Goal: Task Accomplishment & Management: Use online tool/utility

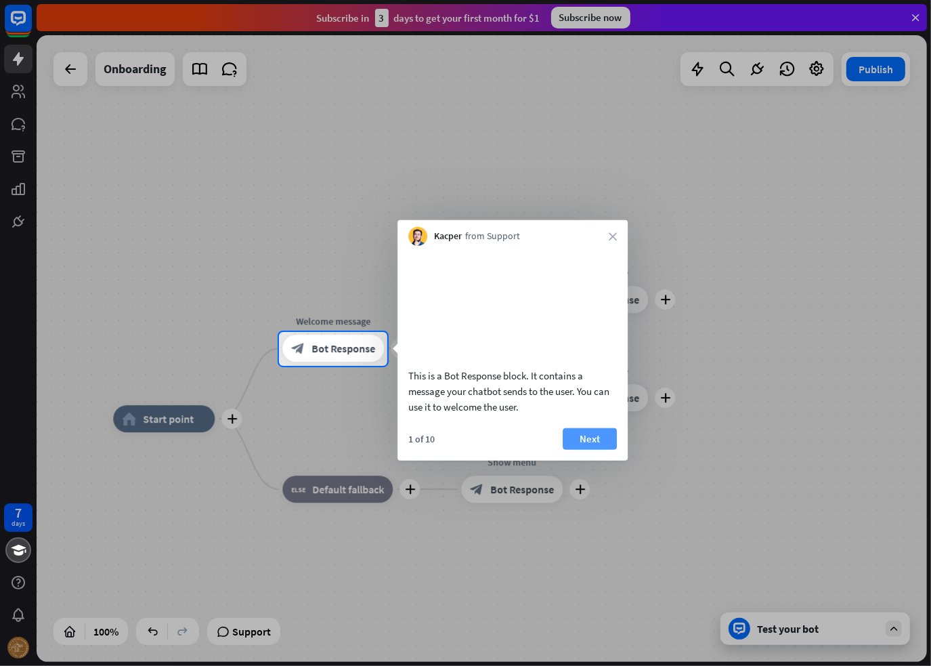
click at [596, 449] on button "Next" at bounding box center [590, 438] width 54 height 22
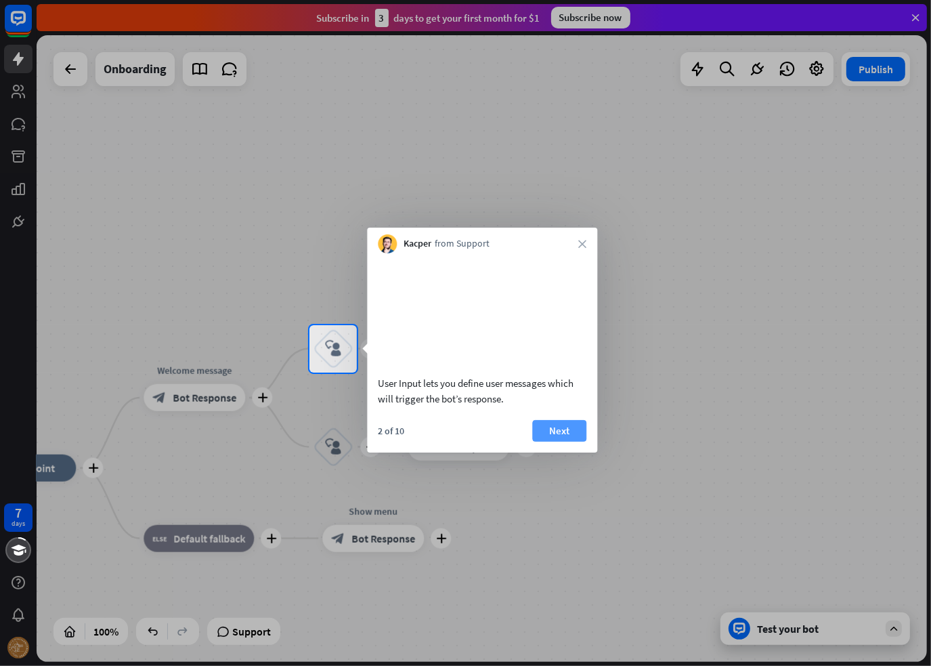
click at [561, 442] on button "Next" at bounding box center [559, 431] width 54 height 22
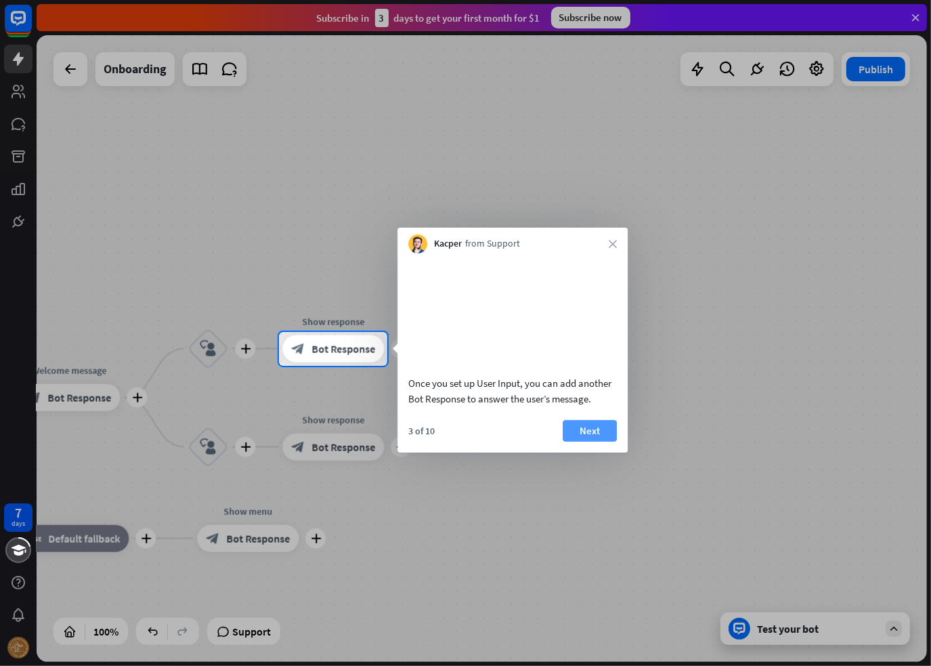
click at [596, 442] on button "Next" at bounding box center [590, 431] width 54 height 22
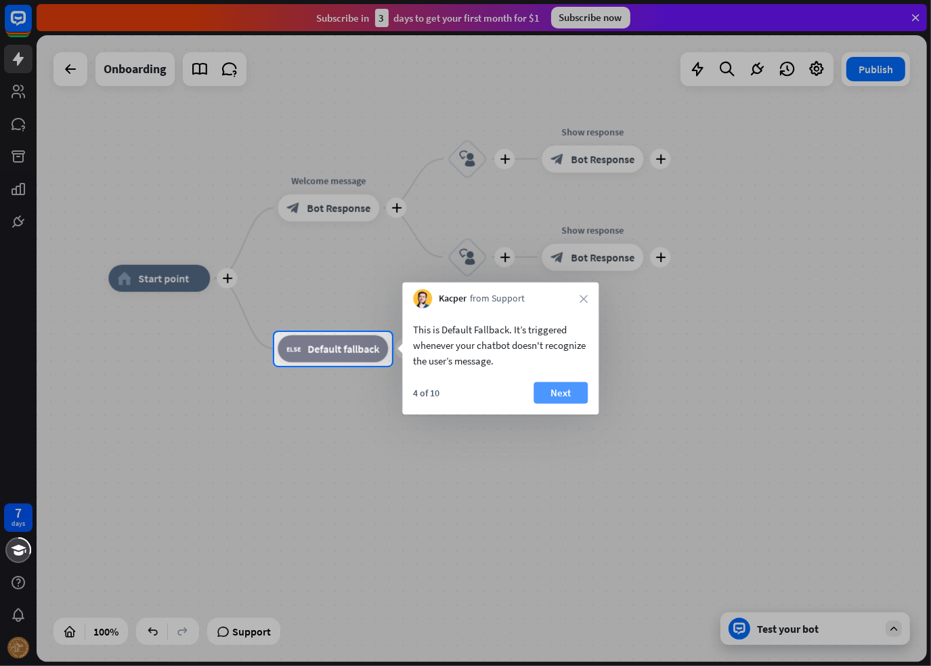
click at [546, 398] on button "Next" at bounding box center [561, 393] width 54 height 22
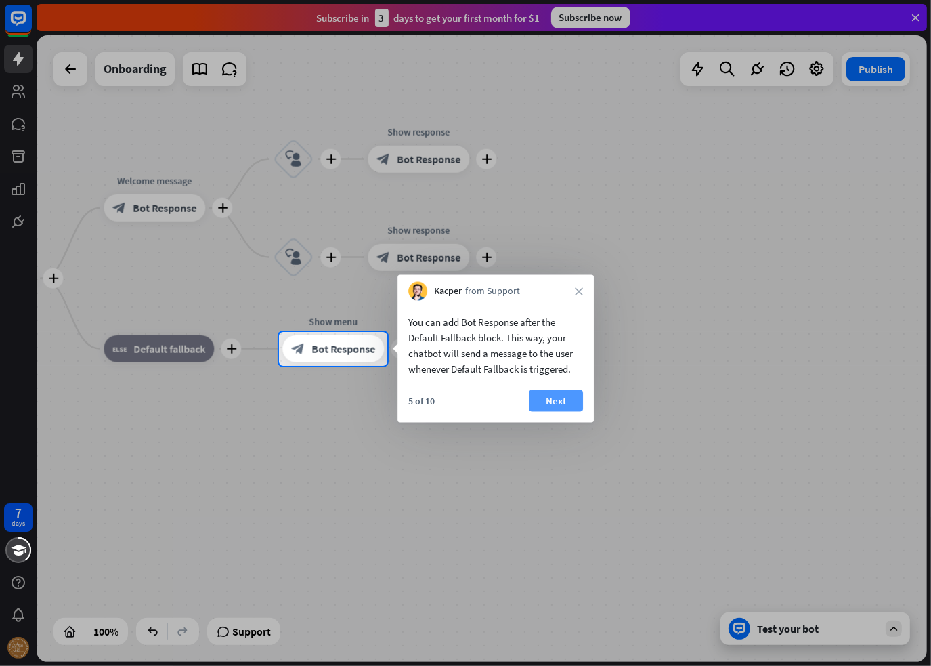
click at [553, 400] on button "Next" at bounding box center [556, 401] width 54 height 22
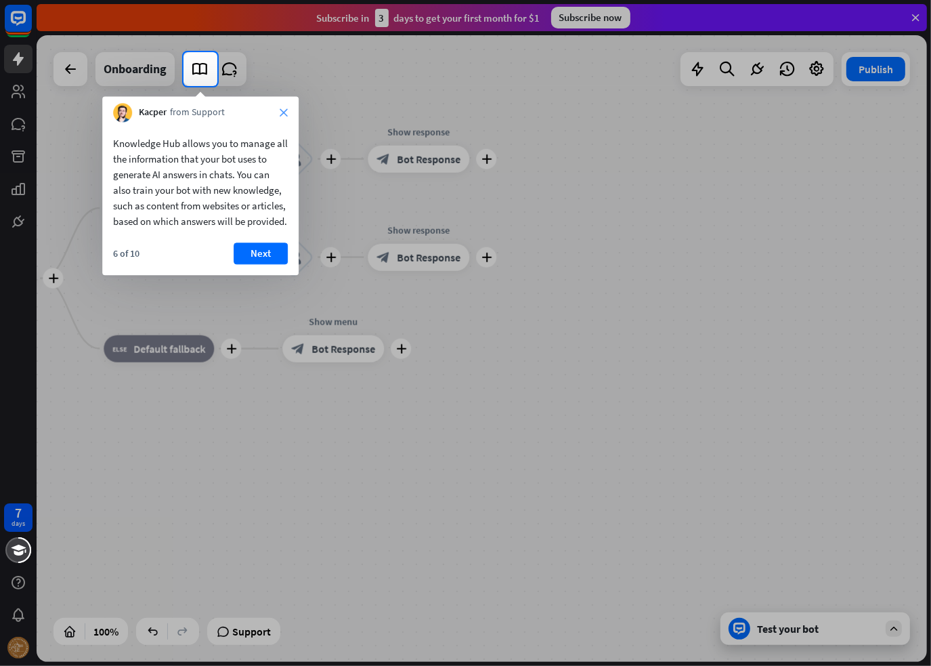
click at [282, 111] on icon "close" at bounding box center [284, 112] width 8 height 8
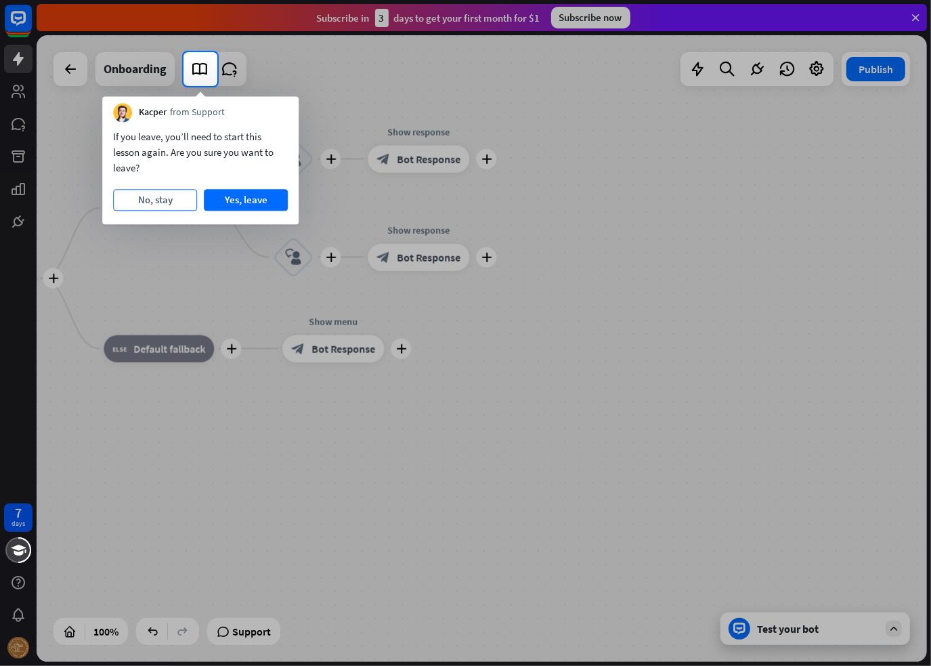
click at [187, 197] on button "No, stay" at bounding box center [155, 200] width 84 height 22
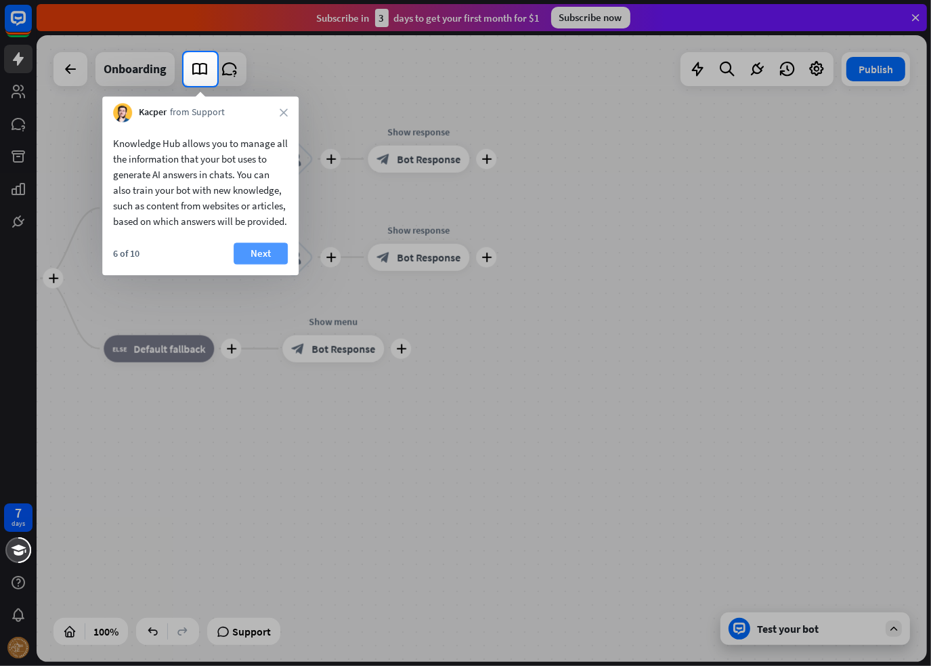
click at [263, 264] on button "Next" at bounding box center [261, 253] width 54 height 22
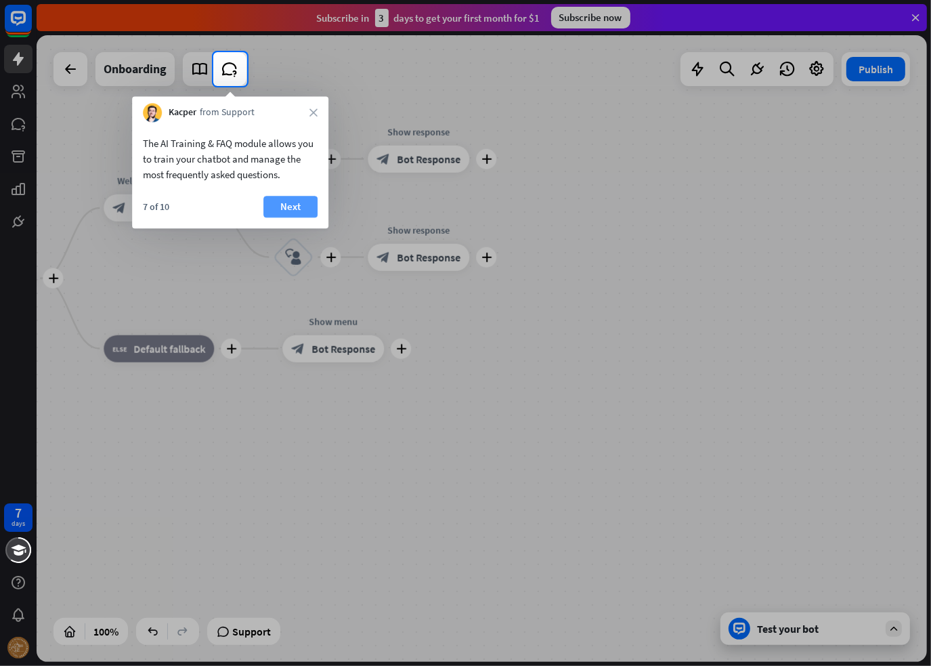
click at [287, 204] on button "Next" at bounding box center [290, 207] width 54 height 22
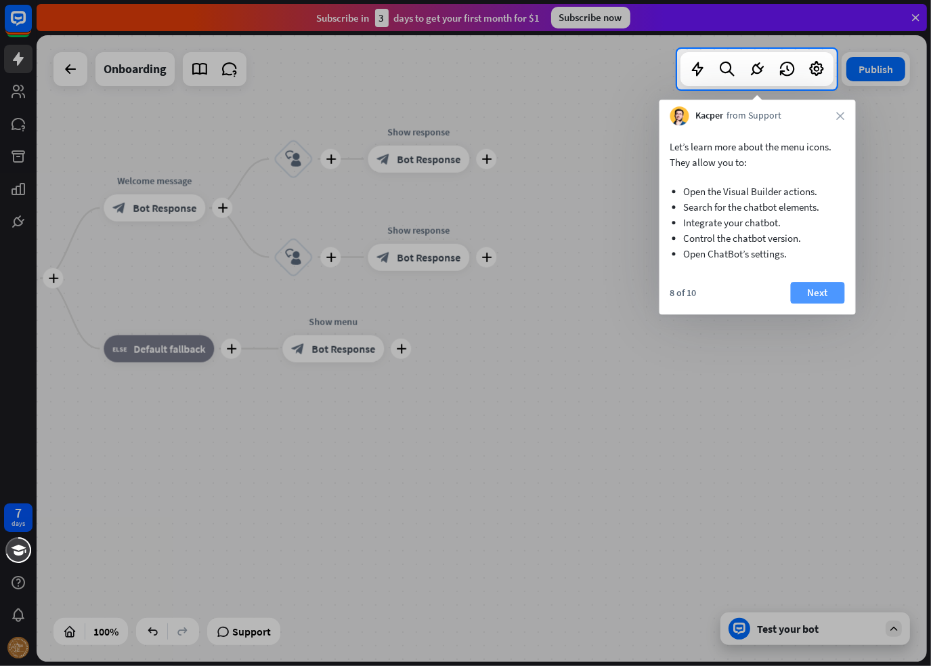
click at [807, 282] on button "Next" at bounding box center [818, 293] width 54 height 22
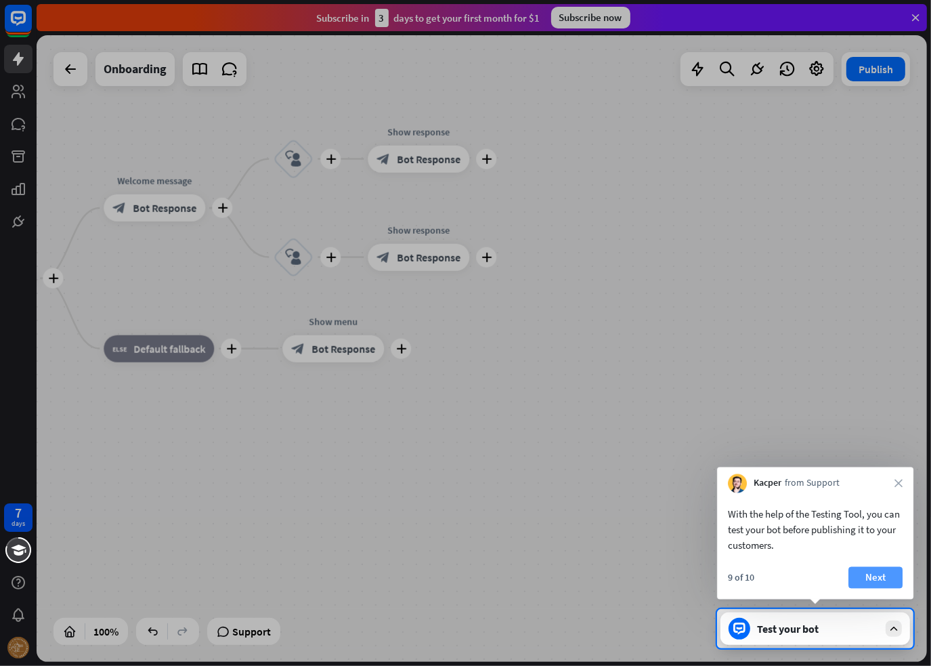
click at [891, 568] on button "Next" at bounding box center [876, 578] width 54 height 22
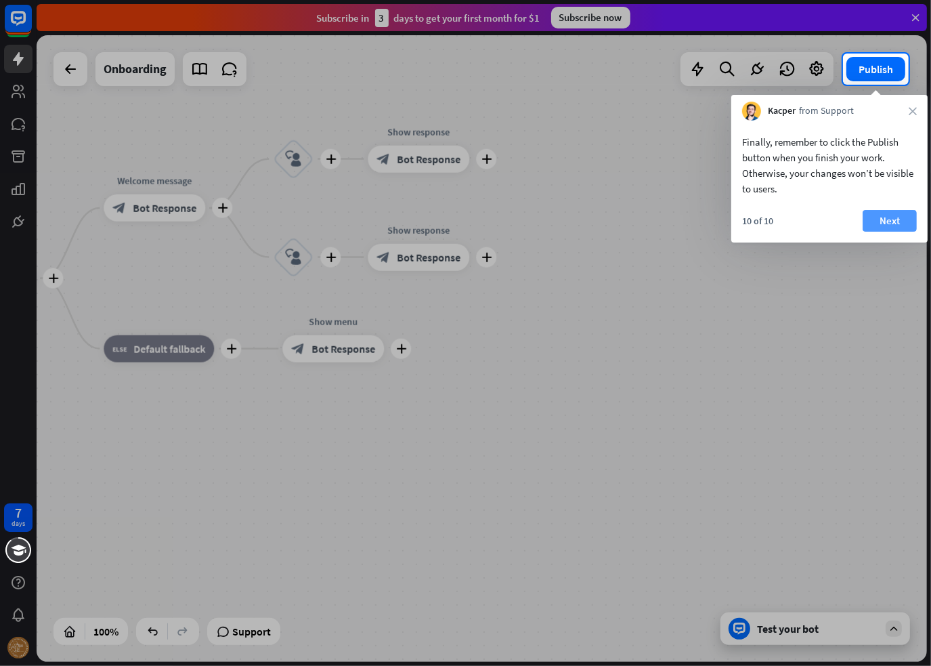
click at [866, 225] on button "Next" at bounding box center [890, 221] width 54 height 22
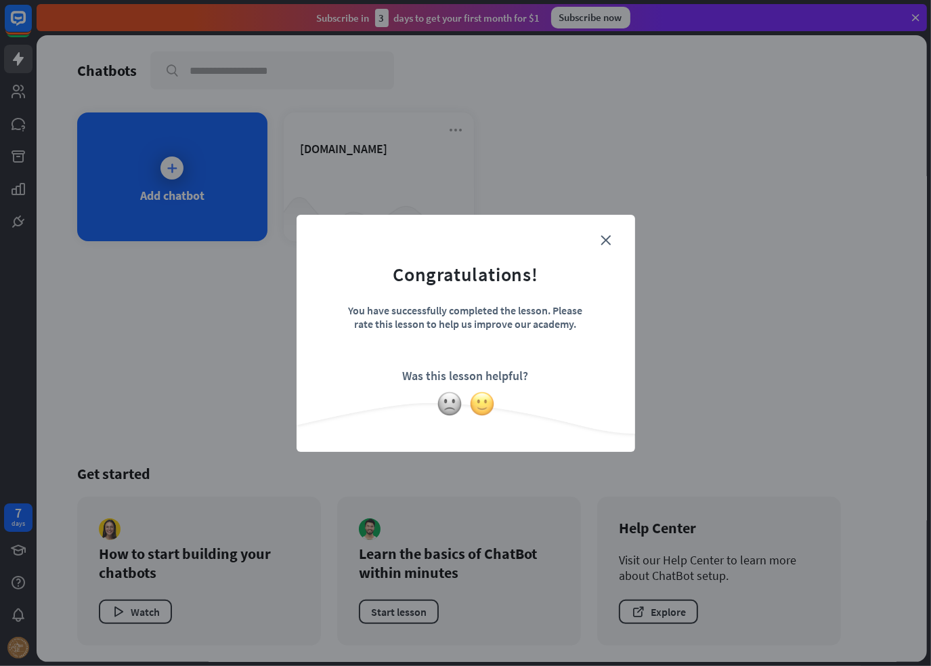
click at [492, 399] on img at bounding box center [482, 404] width 26 height 26
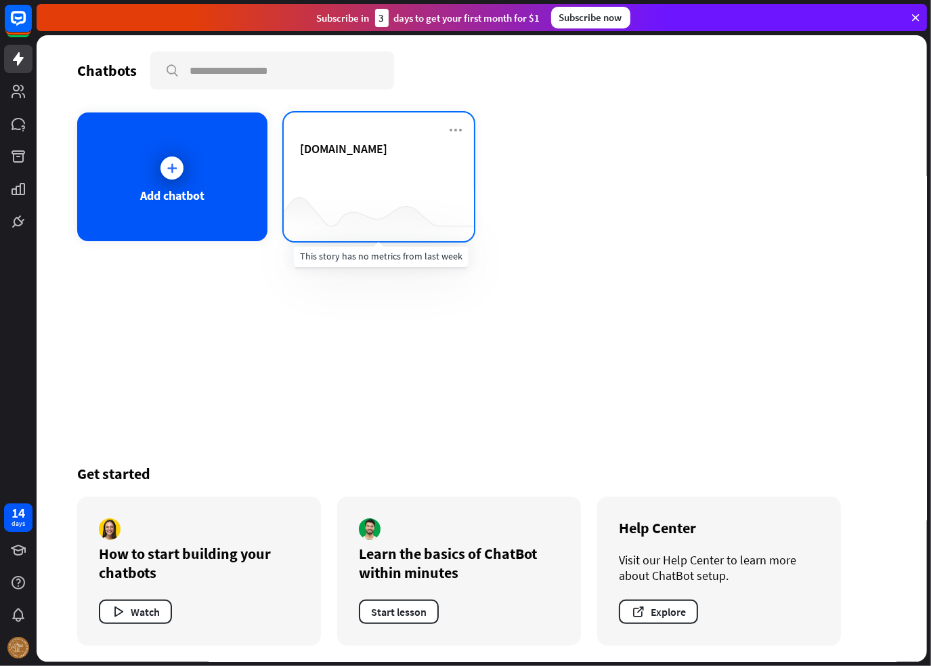
click at [385, 211] on div at bounding box center [379, 214] width 190 height 52
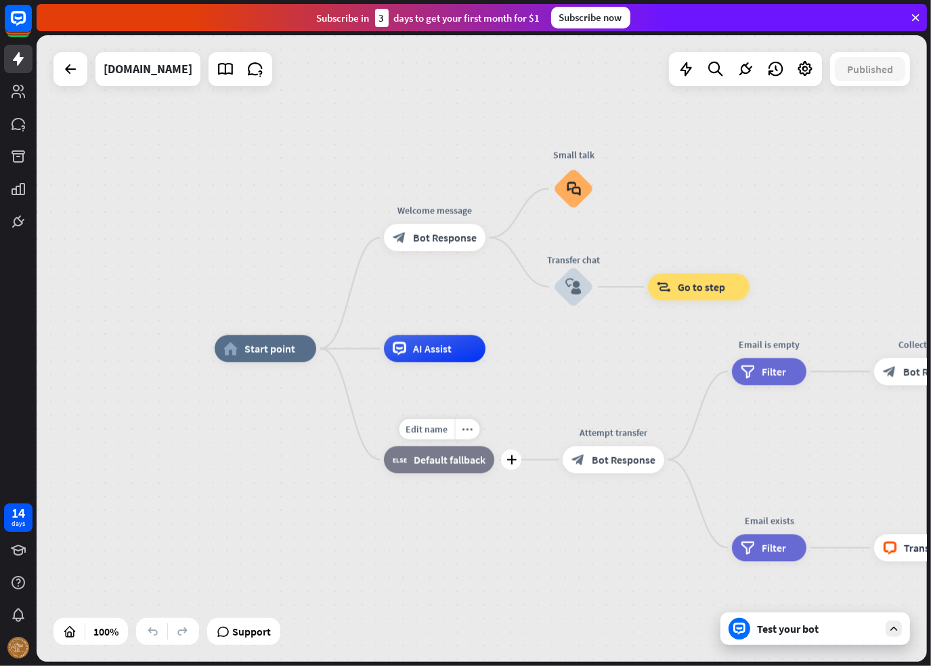
click at [482, 463] on span "Default fallback" at bounding box center [450, 459] width 72 height 14
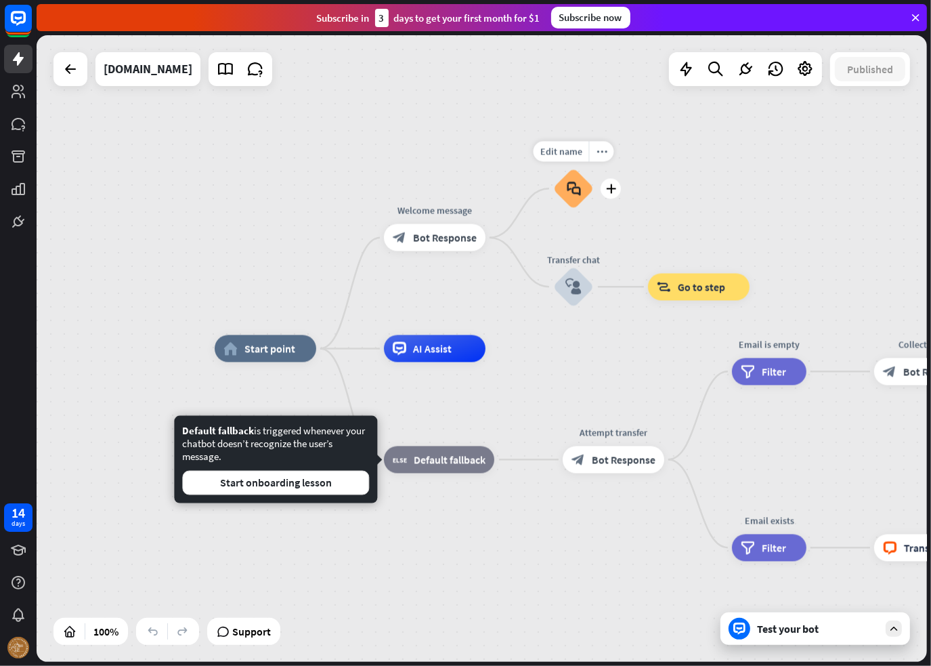
click at [582, 196] on div "block_faq" at bounding box center [573, 188] width 41 height 41
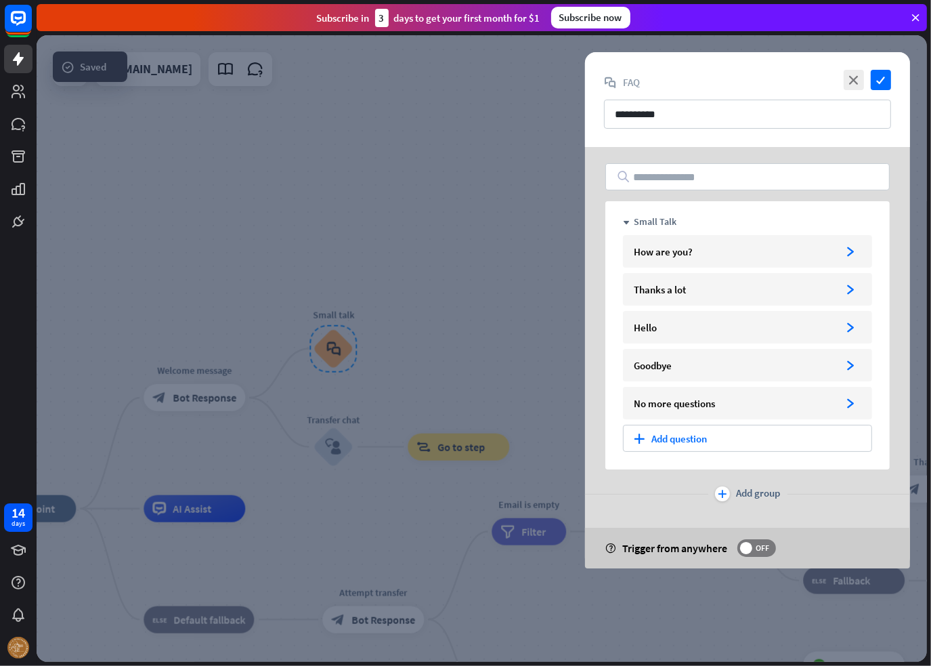
click at [429, 240] on div at bounding box center [482, 348] width 891 height 626
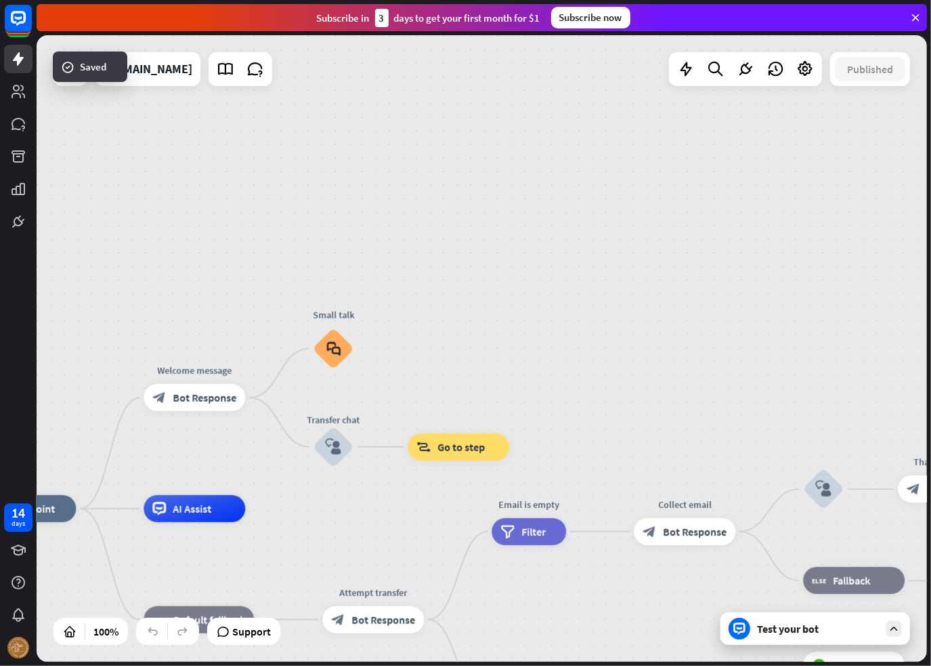
click at [564, 195] on div "home_2 Start point Welcome message block_bot_response Bot Response Small talk b…" at bounding box center [482, 348] width 891 height 626
click at [263, 398] on icon "plus" at bounding box center [262, 397] width 10 height 9
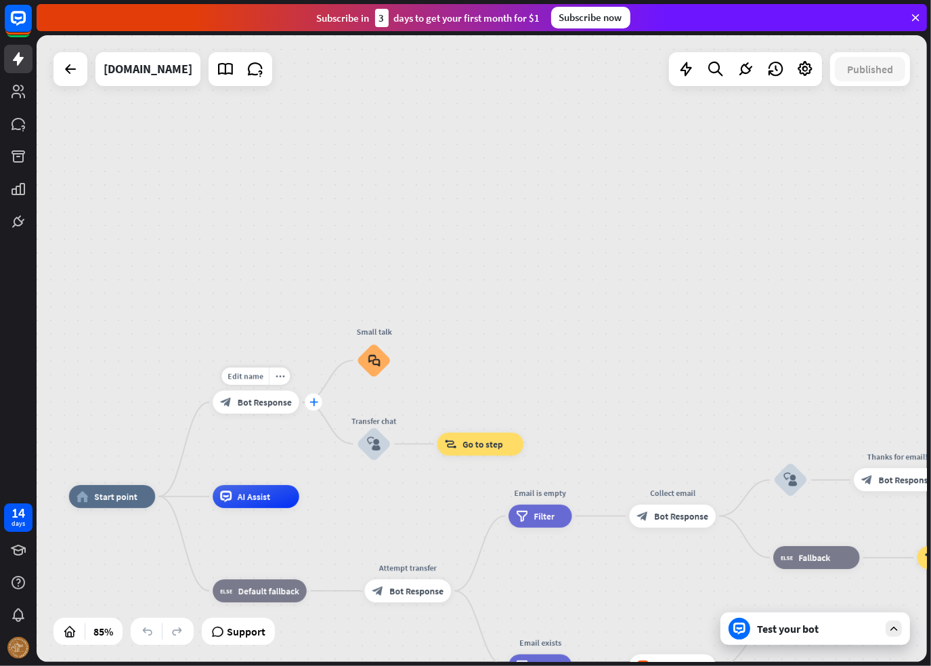
click at [310, 400] on icon "plus" at bounding box center [314, 402] width 9 height 8
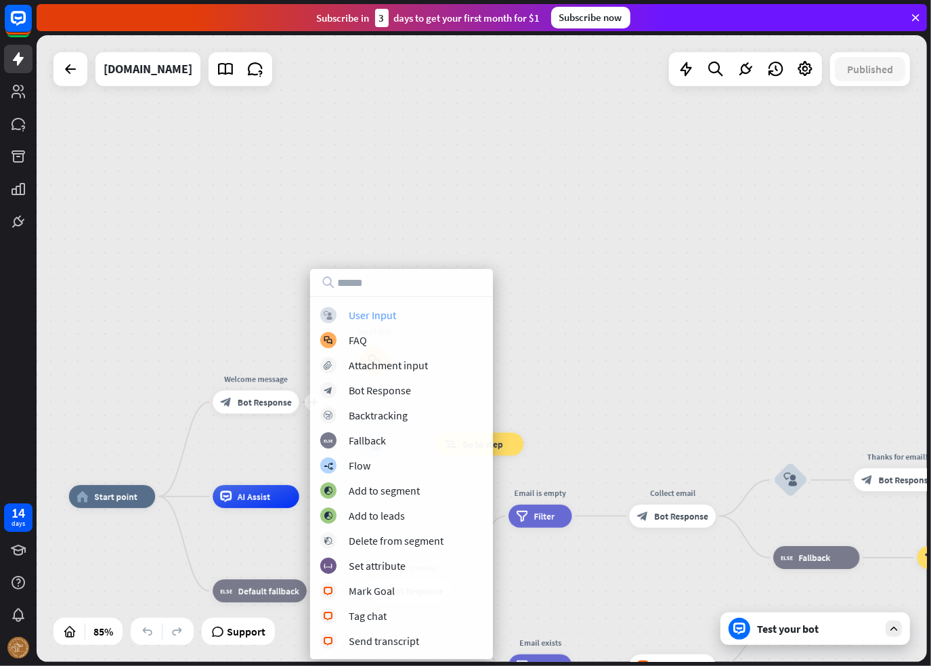
click at [372, 316] on div "User Input" at bounding box center [372, 315] width 47 height 14
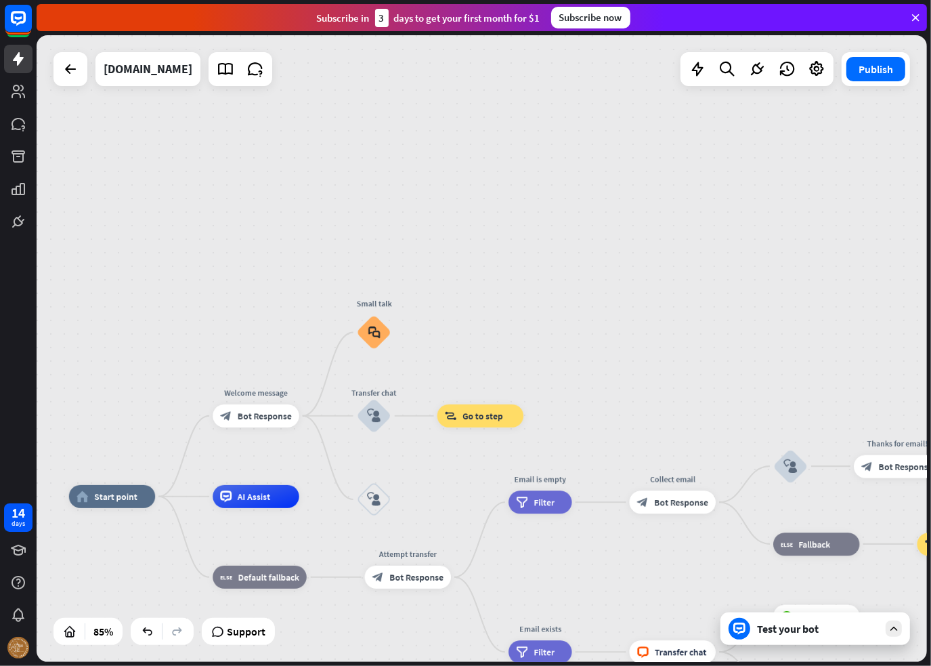
click at [656, 391] on div "home_2 Start point Welcome message block_bot_response Bot Response Small talk b…" at bounding box center [482, 348] width 891 height 626
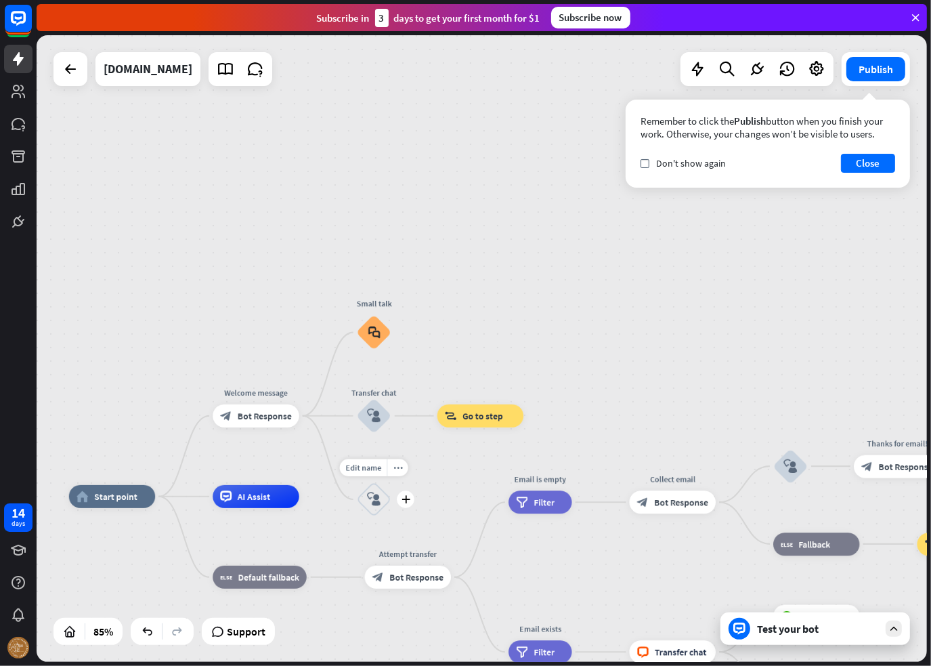
click at [382, 508] on div "block_user_input" at bounding box center [374, 499] width 35 height 35
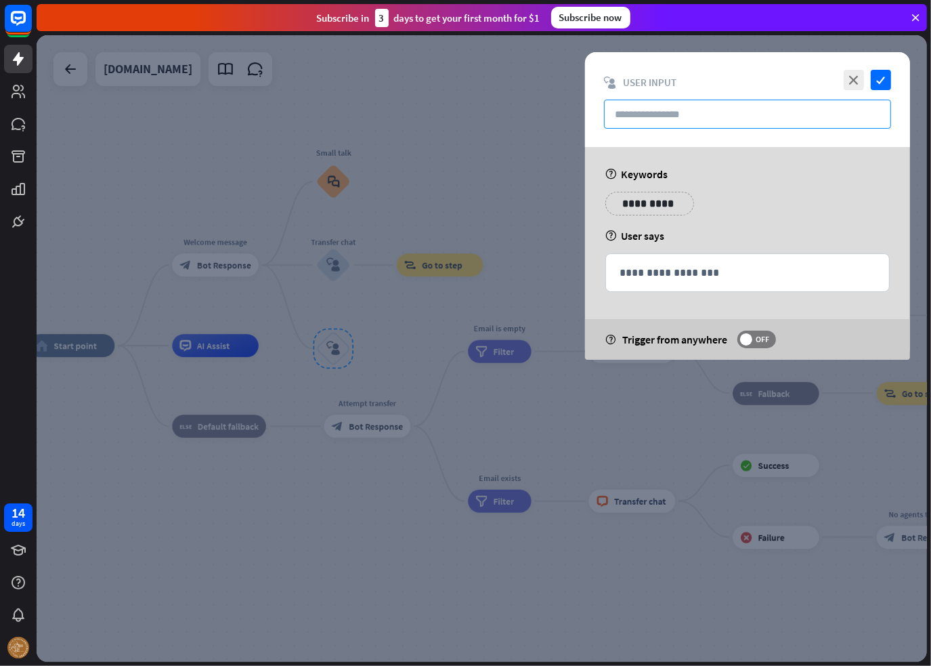
click at [710, 108] on input "text" at bounding box center [747, 114] width 287 height 29
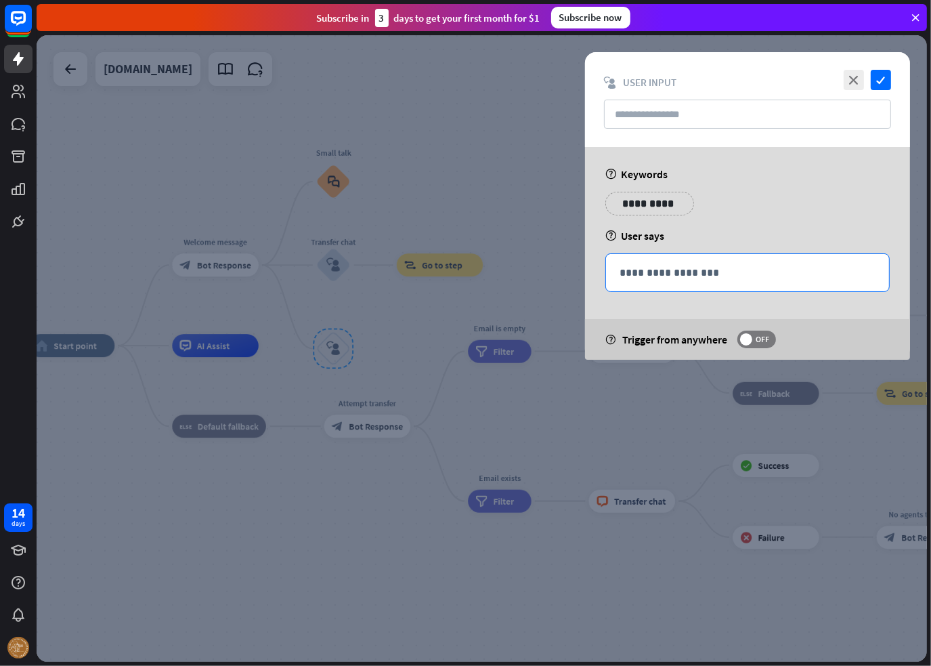
click at [683, 280] on div "**********" at bounding box center [747, 272] width 283 height 37
click at [758, 190] on div "**********" at bounding box center [747, 253] width 325 height 213
click at [863, 81] on icon "close" at bounding box center [854, 80] width 20 height 20
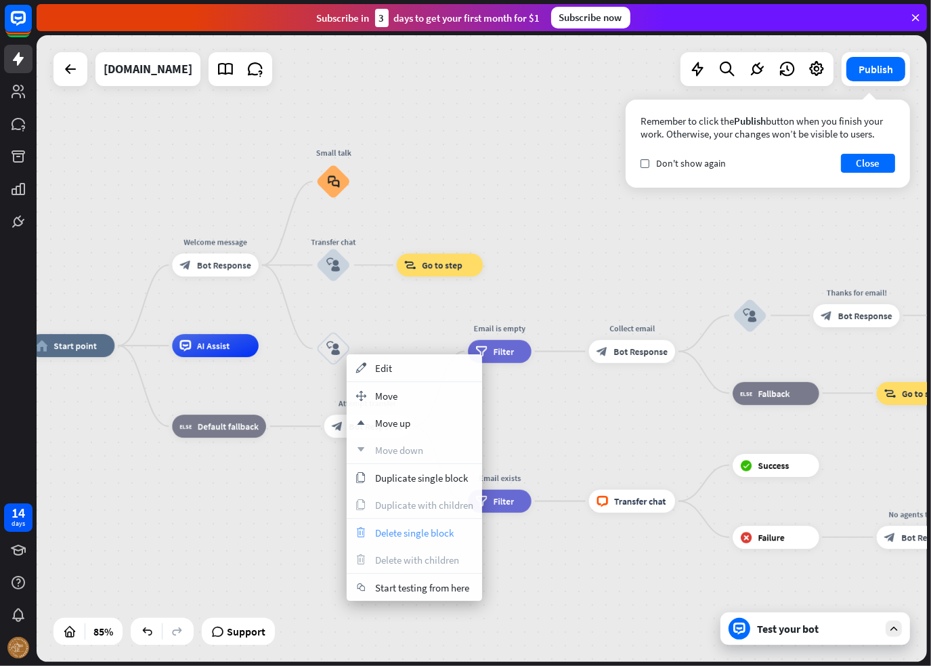
click at [420, 538] on span "Delete single block" at bounding box center [414, 532] width 79 height 13
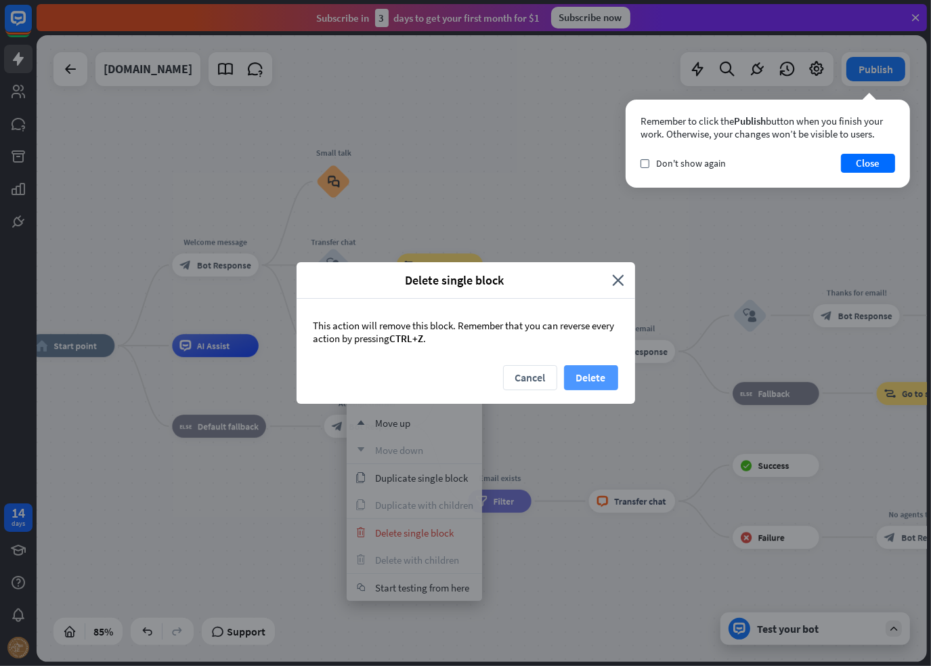
click at [610, 377] on button "Delete" at bounding box center [591, 377] width 54 height 25
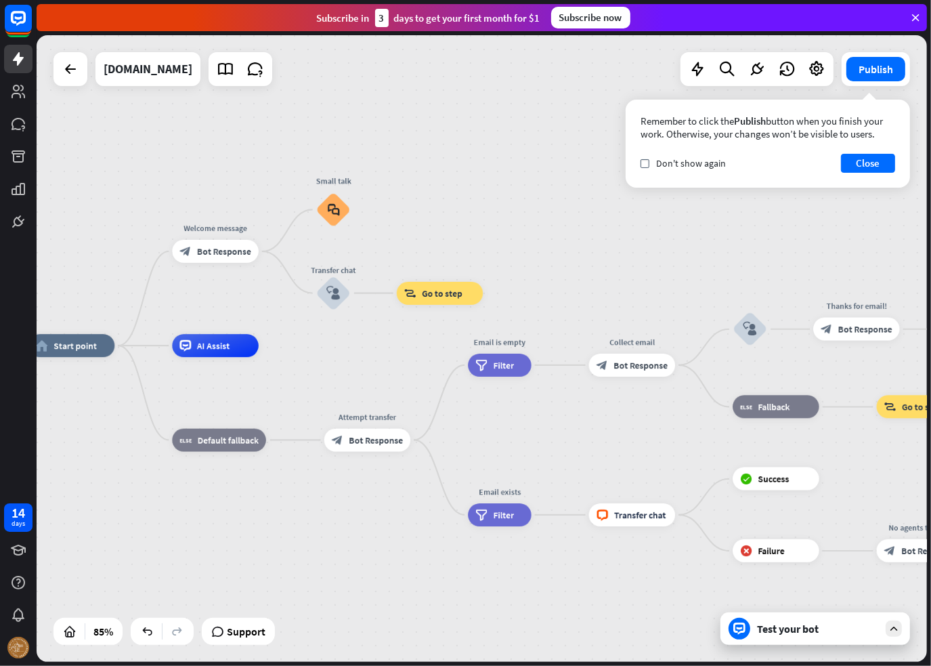
click at [490, 232] on div "home_2 Start point Welcome message block_bot_response Bot Response Small talk b…" at bounding box center [482, 348] width 891 height 626
click at [887, 170] on button "Close" at bounding box center [868, 163] width 54 height 19
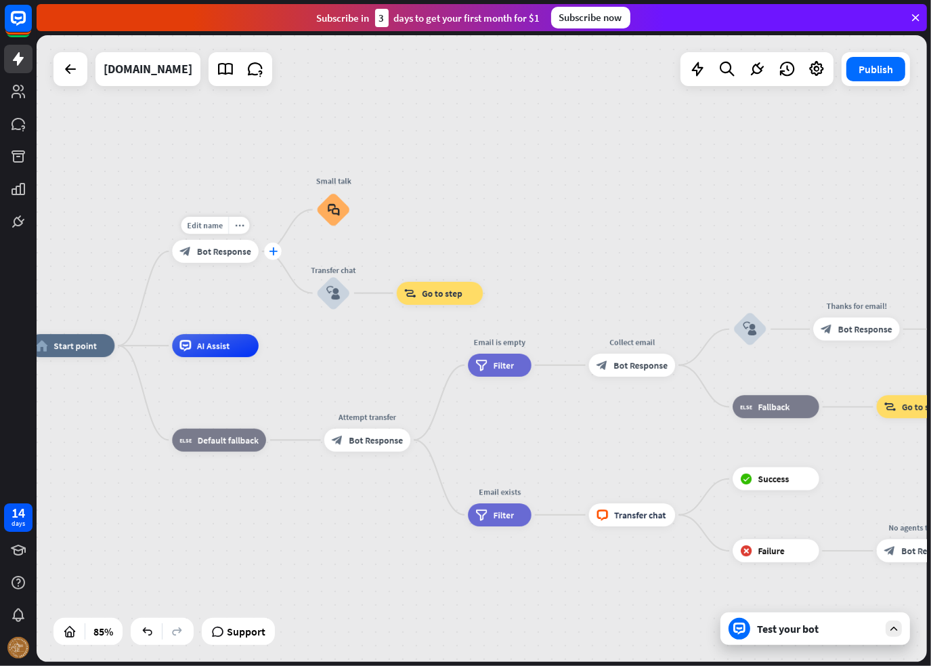
click at [274, 256] on div "plus" at bounding box center [273, 251] width 18 height 18
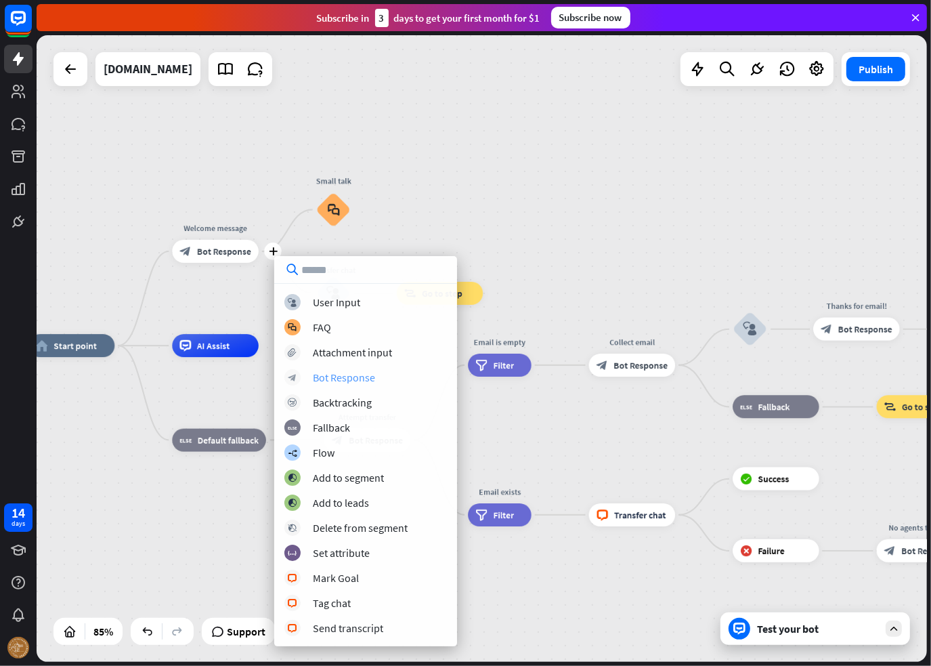
click at [342, 379] on div "Bot Response" at bounding box center [344, 377] width 62 height 14
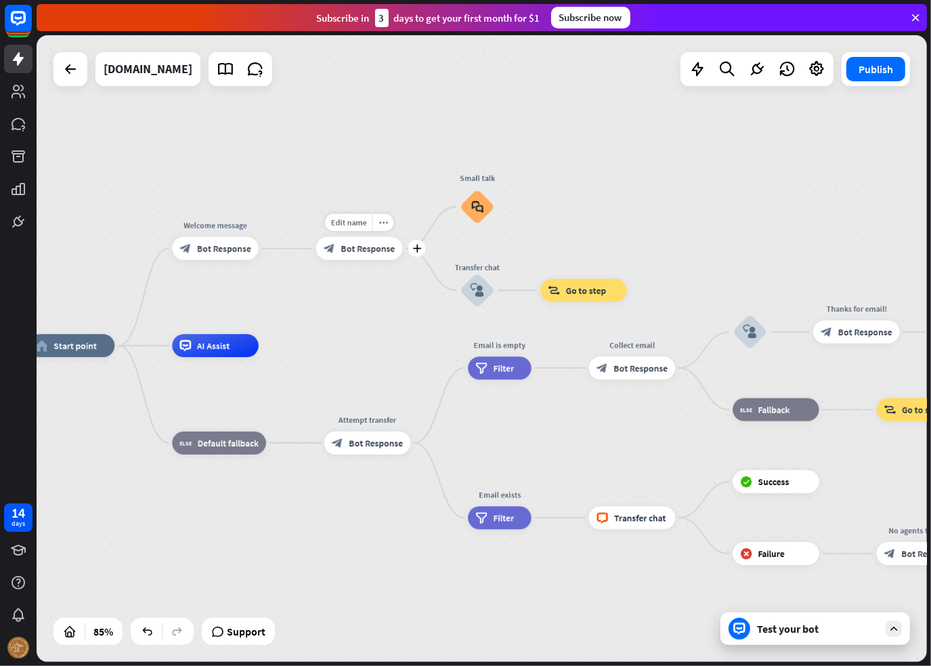
click at [377, 250] on span "Bot Response" at bounding box center [368, 248] width 54 height 12
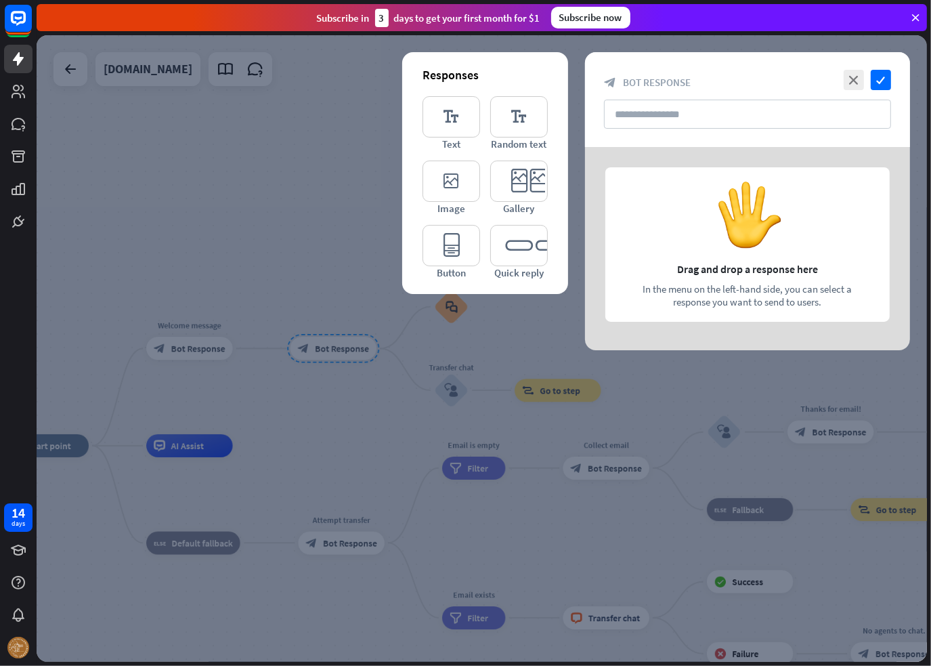
drag, startPoint x: 377, startPoint y: 251, endPoint x: 299, endPoint y: 222, distance: 83.6
click at [299, 222] on div at bounding box center [482, 348] width 891 height 626
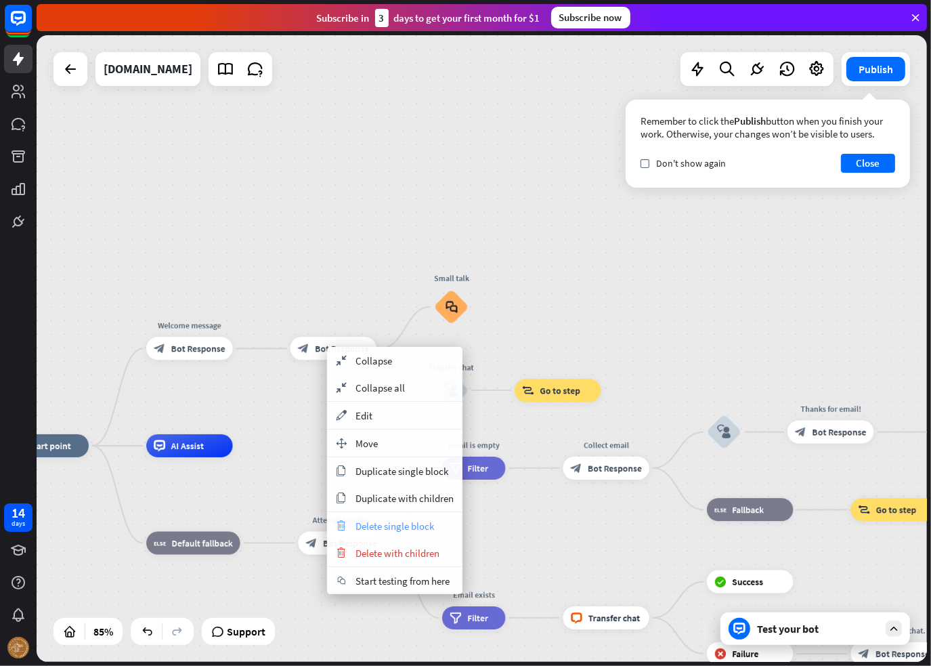
click at [379, 530] on span "Delete single block" at bounding box center [395, 525] width 79 height 13
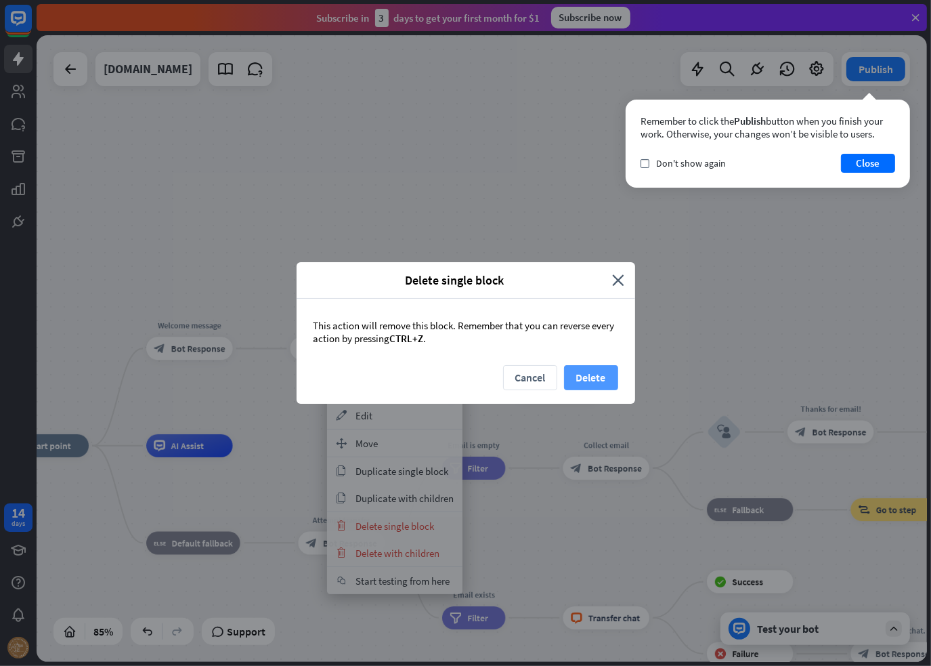
click at [582, 370] on button "Delete" at bounding box center [591, 377] width 54 height 25
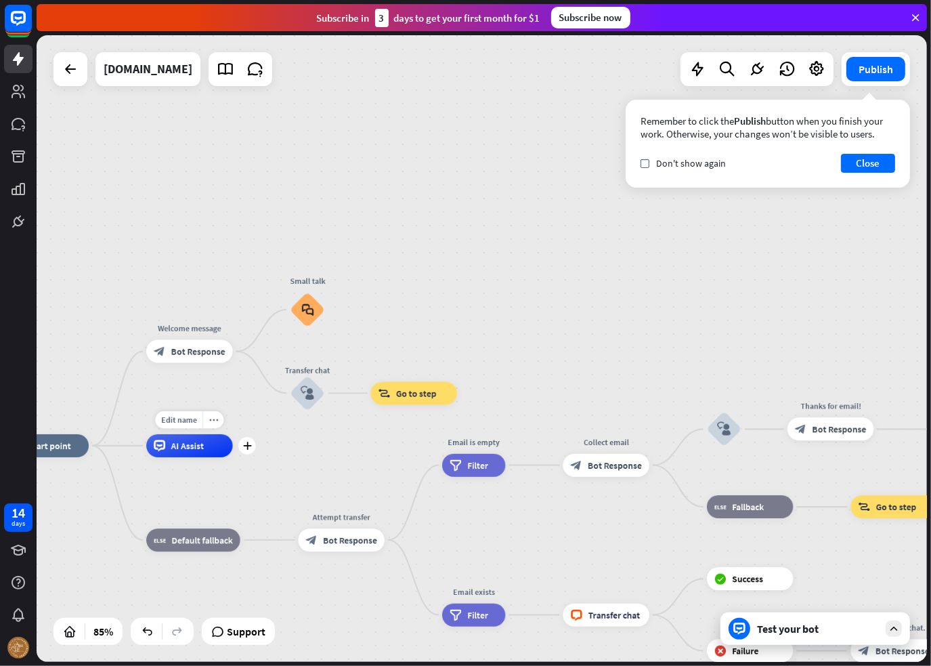
click at [209, 446] on div "AI Assist" at bounding box center [189, 445] width 87 height 23
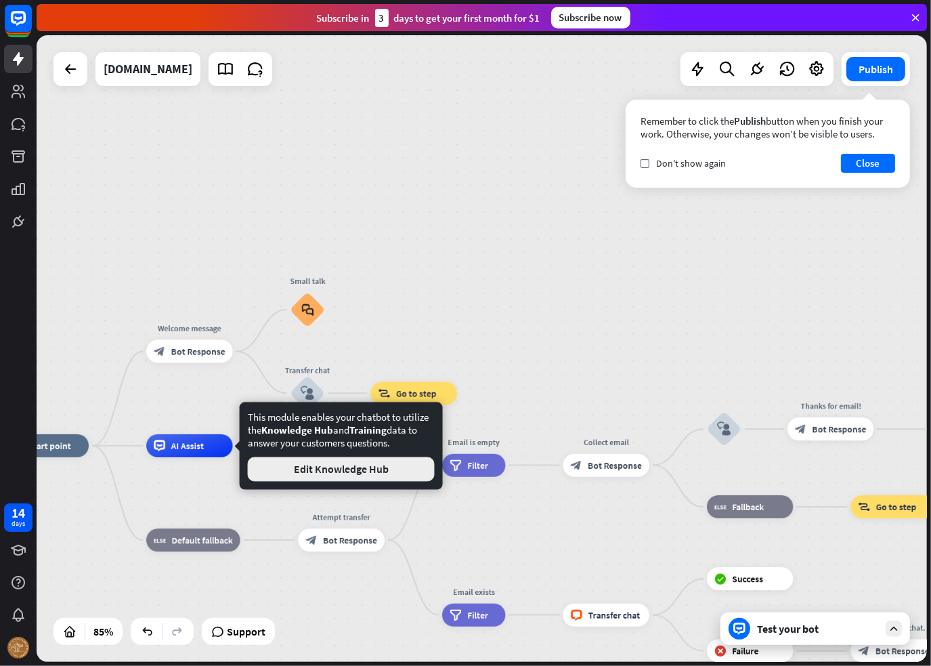
click at [298, 463] on button "Edit Knowledge Hub" at bounding box center [341, 469] width 187 height 24
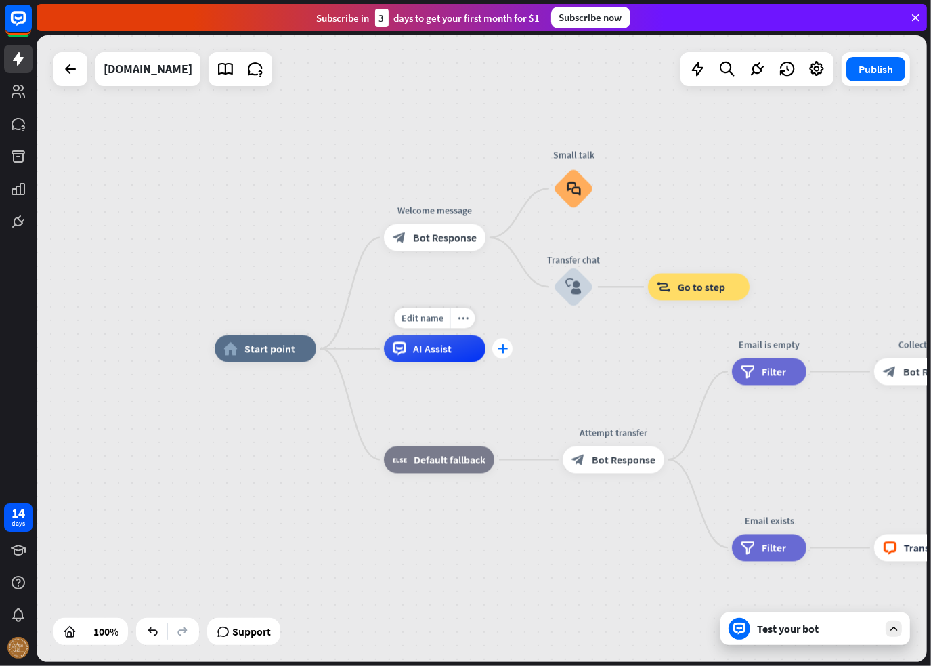
click at [511, 348] on div "plus" at bounding box center [502, 349] width 20 height 20
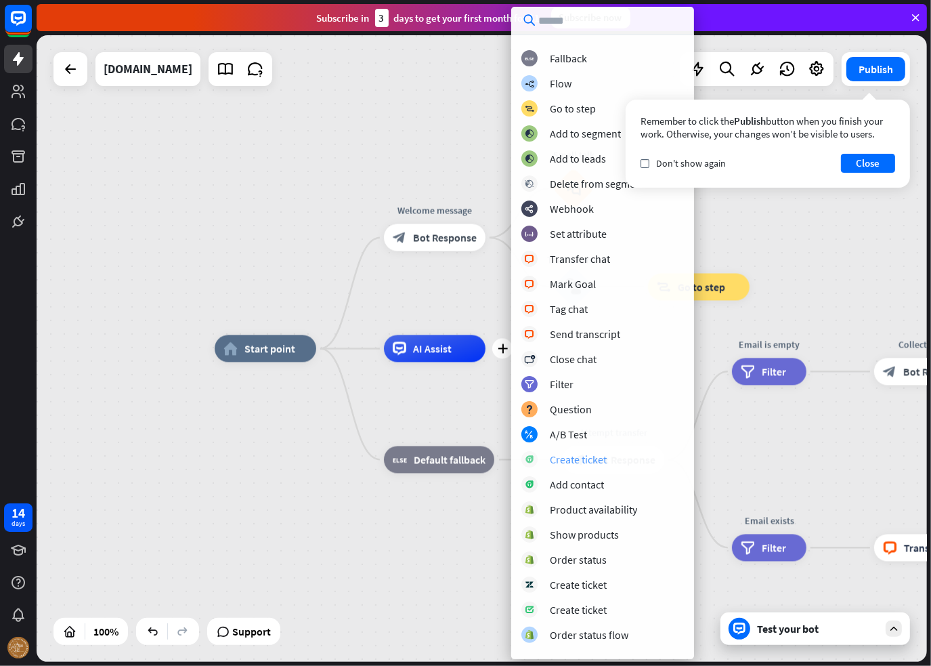
scroll to position [63, 0]
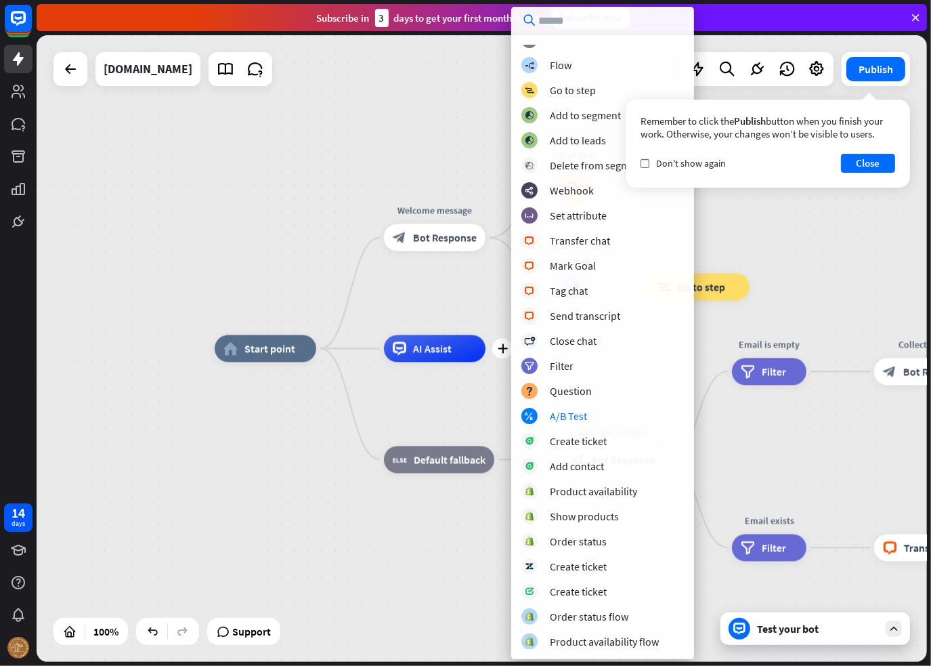
click at [308, 512] on div "home_2 Start point Welcome message block_bot_response Bot Response Small talk b…" at bounding box center [660, 662] width 891 height 626
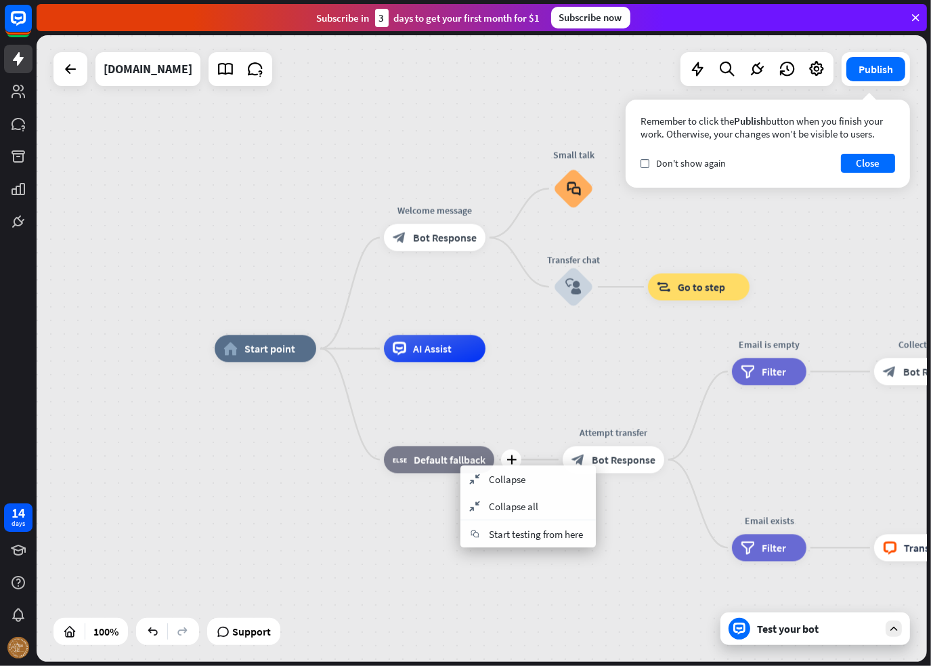
click at [436, 465] on span "Default fallback" at bounding box center [450, 459] width 72 height 14
click at [429, 465] on span "Default fallback" at bounding box center [450, 459] width 72 height 14
click at [377, 546] on div "home_2 Start point Welcome message block_bot_response Bot Response Small talk b…" at bounding box center [660, 662] width 891 height 626
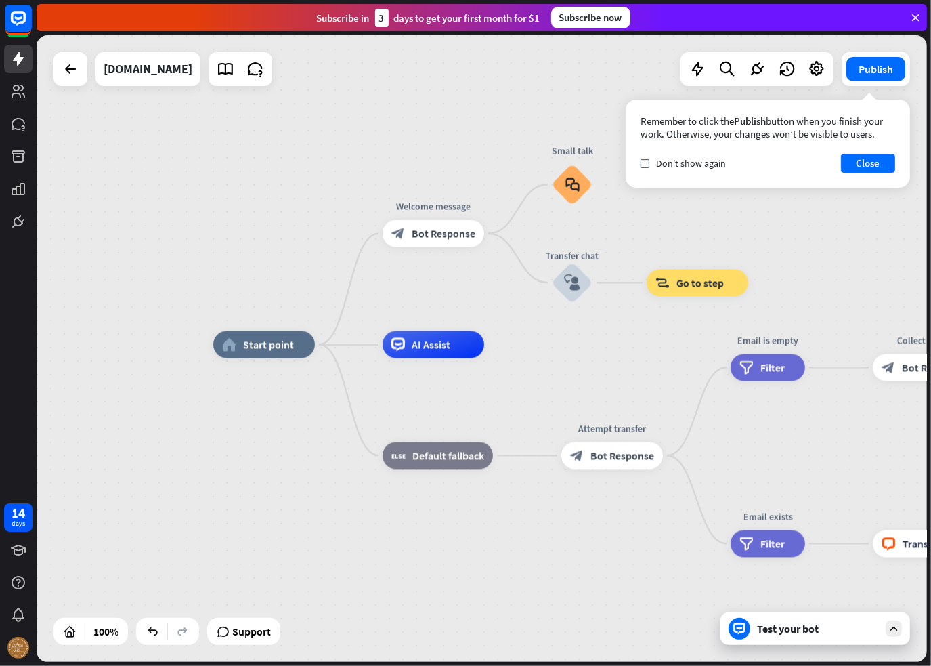
click at [853, 461] on div "home_2 Start point Welcome message block_bot_response Bot Response Small talk b…" at bounding box center [658, 658] width 891 height 626
click at [591, 565] on div "home_2 Start point Welcome message block_bot_response Bot Response Small talk b…" at bounding box center [658, 658] width 891 height 626
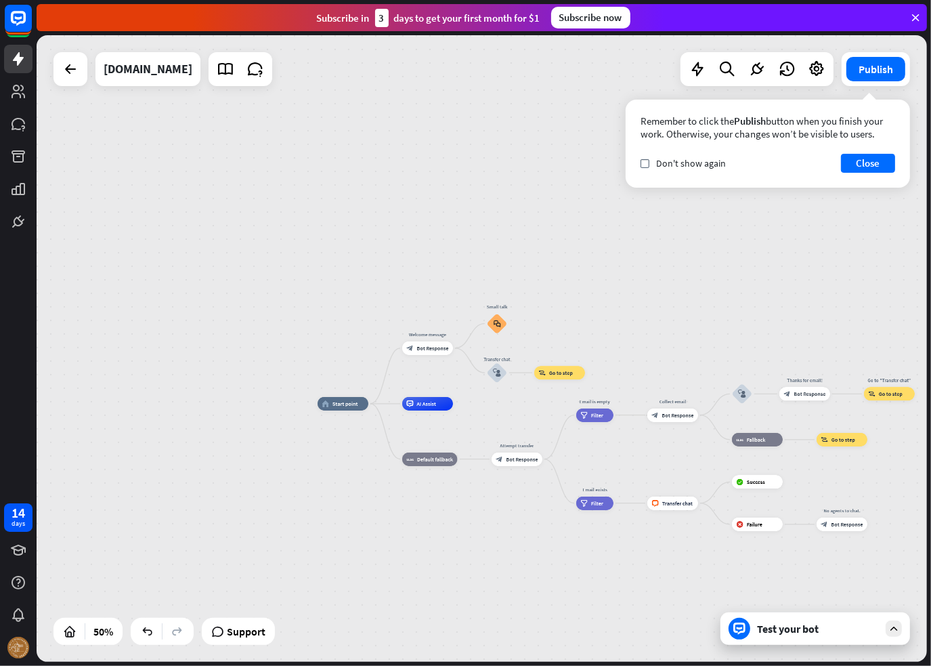
drag, startPoint x: 660, startPoint y: 631, endPoint x: 540, endPoint y: 586, distance: 128.6
click at [539, 586] on div "home_2 Start point Welcome message block_bot_response Bot Response Small talk b…" at bounding box center [541, 561] width 446 height 314
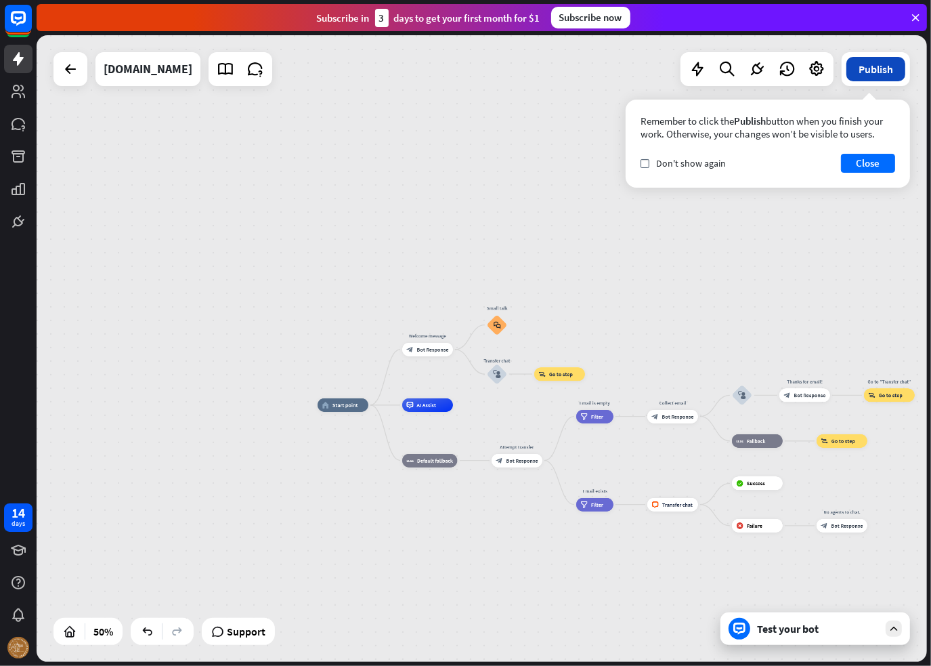
click at [880, 79] on button "Publish" at bounding box center [876, 69] width 59 height 24
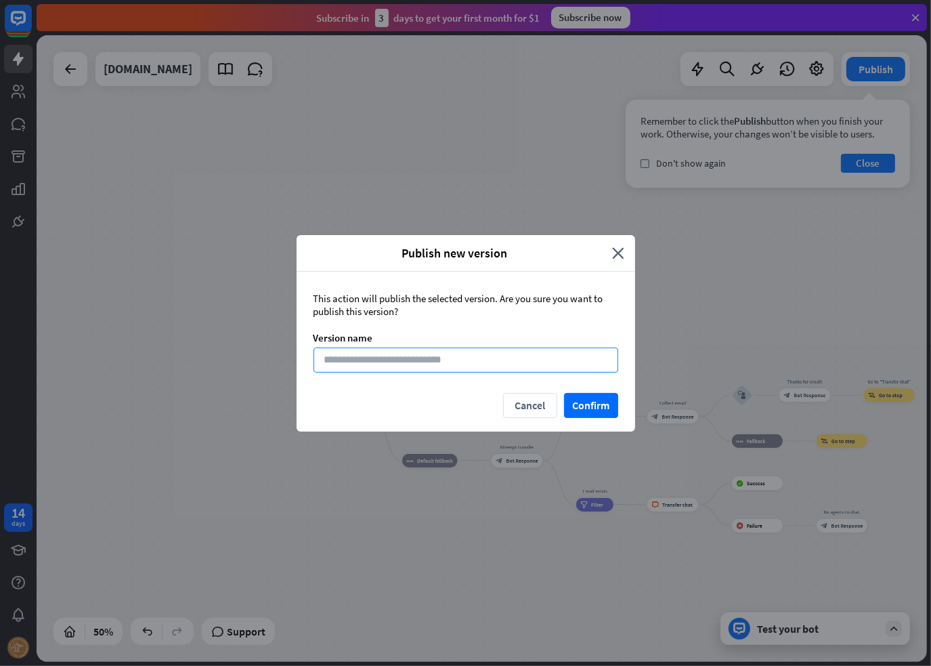
drag, startPoint x: 495, startPoint y: 357, endPoint x: 483, endPoint y: 357, distance: 12.2
click at [489, 357] on input at bounding box center [466, 359] width 305 height 25
type input "*********"
